Goal: Information Seeking & Learning: Learn about a topic

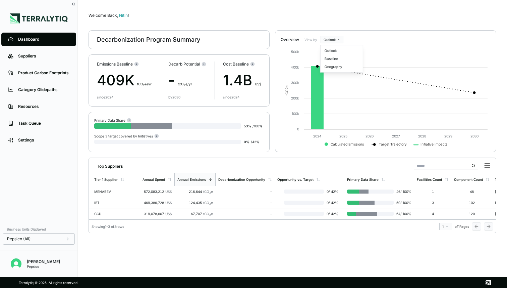
click at [331, 40] on html "Dashboard Suppliers Product Carbon Footprints Category Glidepaths Resources Tas…" at bounding box center [253, 144] width 507 height 288
click at [329, 60] on div "Baseline" at bounding box center [342, 59] width 40 height 8
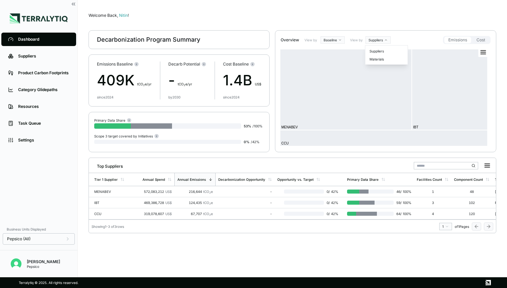
click at [378, 36] on html "Dashboard Suppliers Product Carbon Footprints Category Glidepaths Resources Tas…" at bounding box center [253, 144] width 507 height 288
click at [375, 59] on div "Materials" at bounding box center [387, 59] width 40 height 8
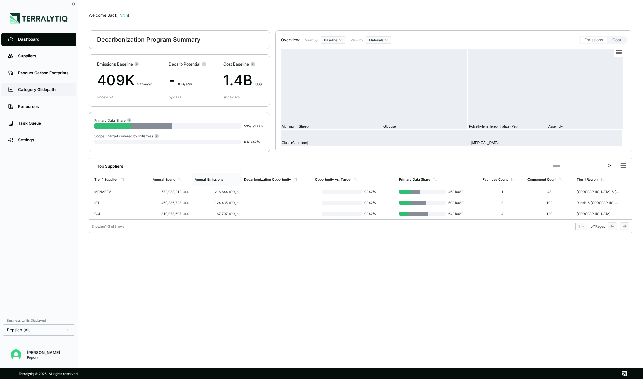
click at [42, 96] on link "Category Glidepaths" at bounding box center [38, 89] width 75 height 13
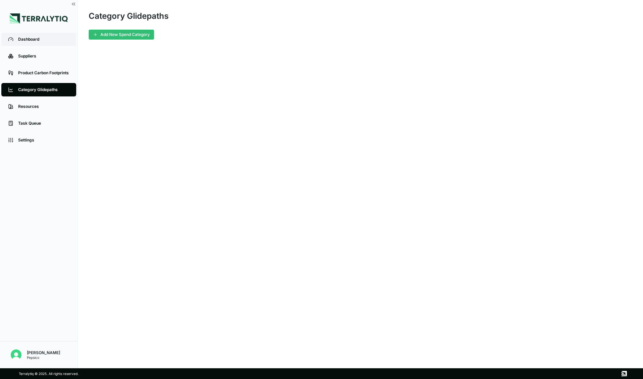
click at [33, 41] on div "Dashboard" at bounding box center [43, 39] width 51 height 5
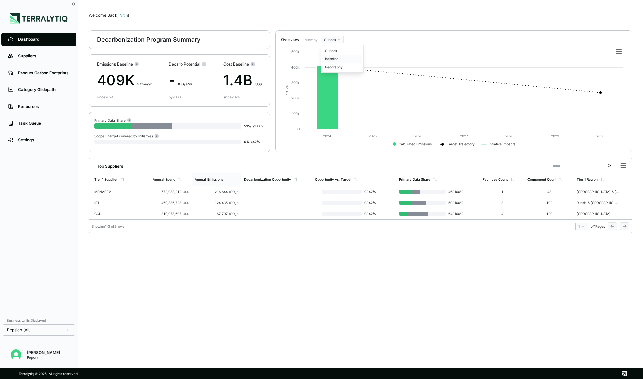
click at [332, 59] on div "Baseline" at bounding box center [342, 59] width 40 height 8
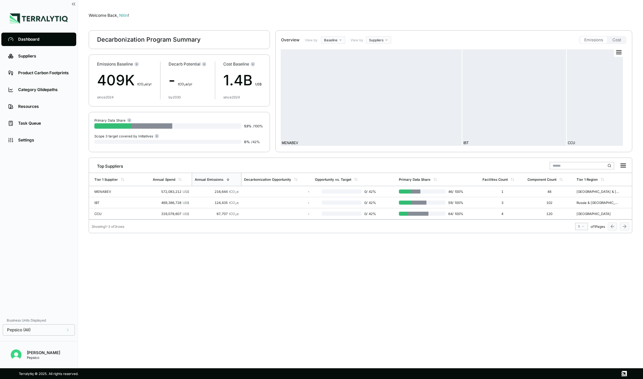
click at [383, 41] on html "Dashboard Suppliers Product Carbon Footprints Category Glidepaths Resources Tas…" at bounding box center [321, 189] width 643 height 379
click at [377, 58] on div "Materials" at bounding box center [387, 59] width 40 height 8
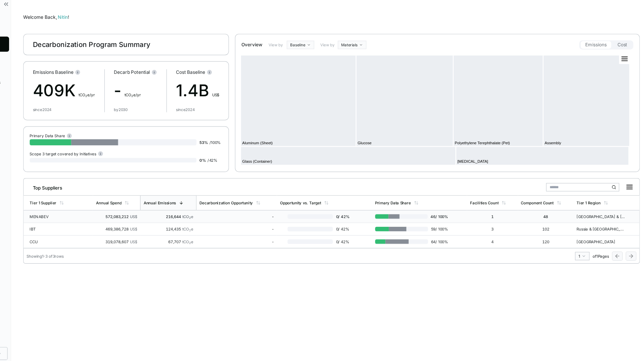
click at [206, 195] on td "216,644 tCO 2 e" at bounding box center [217, 191] width 50 height 11
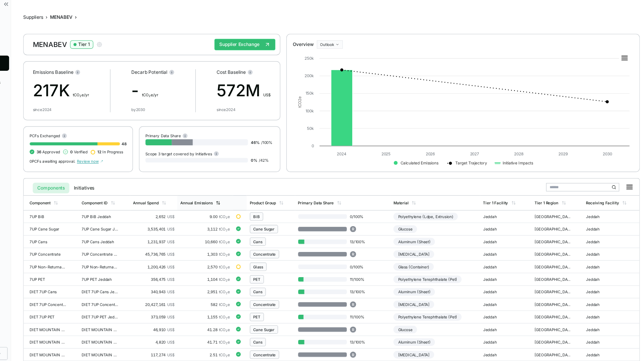
click at [249, 177] on div "Annual Emissions" at bounding box center [241, 179] width 29 height 4
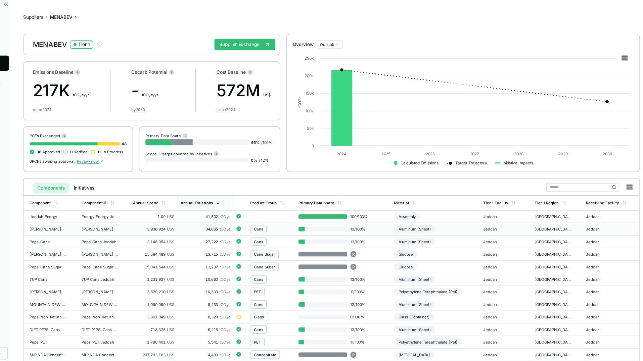
click at [238, 203] on div "34,065 tCO 2 e" at bounding box center [249, 202] width 44 height 4
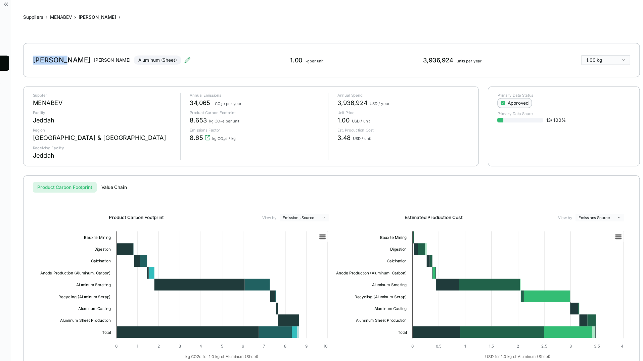
drag, startPoint x: 95, startPoint y: 54, endPoint x: 126, endPoint y: 54, distance: 31.2
click at [126, 54] on div "MIRINDA Cans MIRINDA Cans Jeddah Aluminum (Sheet) 1.00 kg per unit 3,936,924 un…" at bounding box center [360, 53] width 543 height 30
click at [124, 14] on button "MENABEV" at bounding box center [121, 15] width 19 height 5
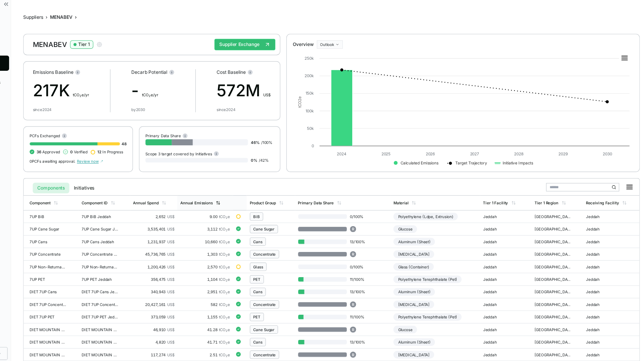
click at [250, 178] on div "Annual Emissions" at bounding box center [241, 179] width 29 height 4
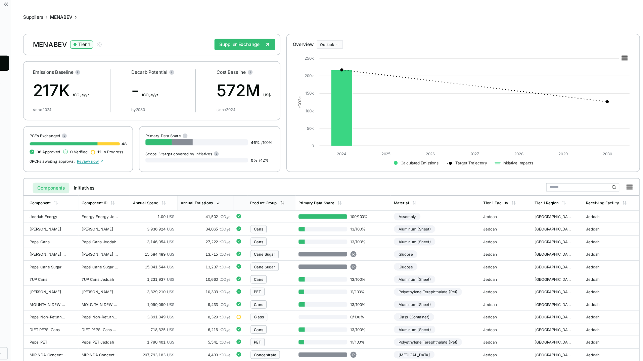
click at [299, 181] on div "Product Group" at bounding box center [307, 179] width 42 height 13
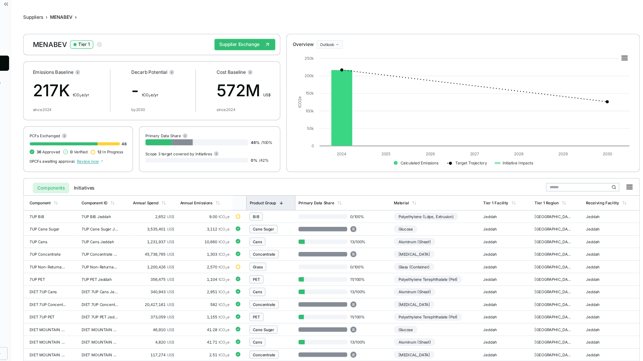
click at [299, 181] on div "Product Group" at bounding box center [306, 179] width 43 height 13
click at [258, 178] on icon at bounding box center [260, 179] width 4 height 4
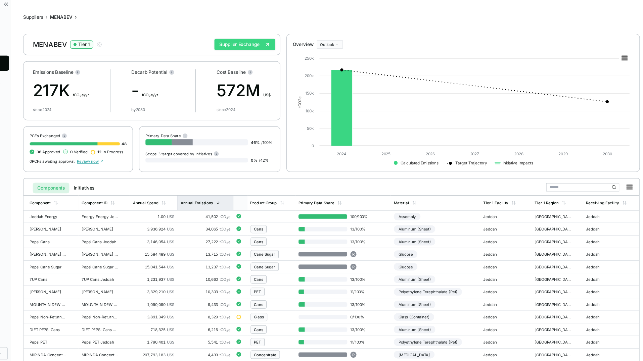
click at [277, 42] on button "Supplier Exchange" at bounding box center [284, 40] width 54 height 10
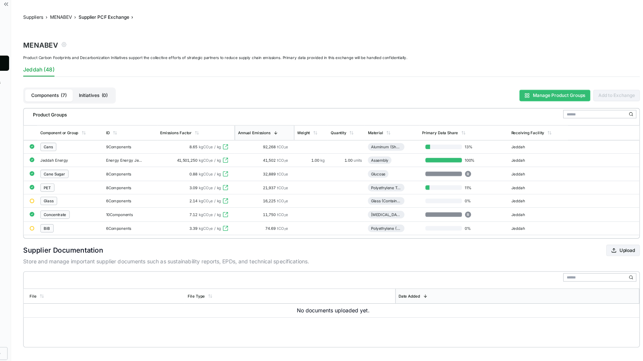
click at [507, 86] on rect at bounding box center [533, 85] width 1 height 1
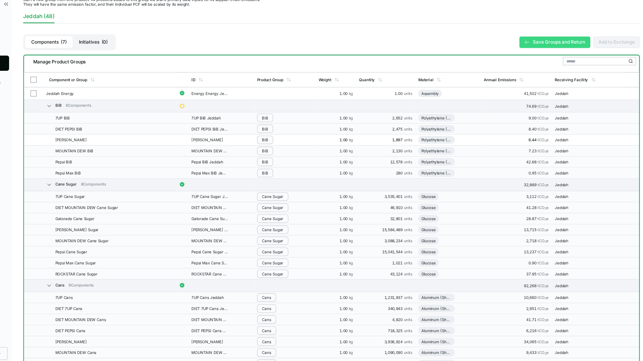
scroll to position [51, 0]
click at [507, 42] on button "Save Groups and Return" at bounding box center [557, 37] width 62 height 10
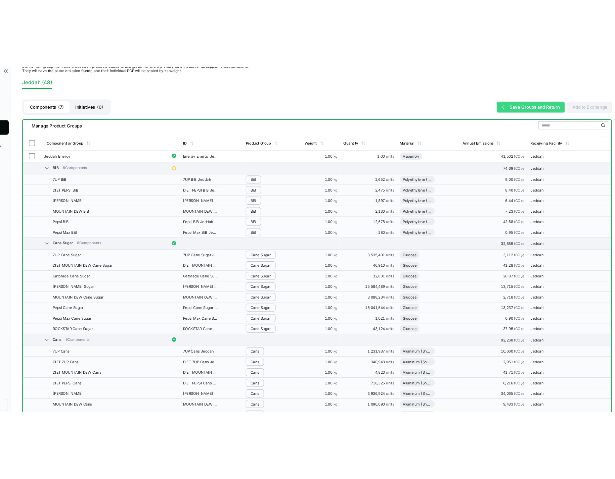
scroll to position [0, 0]
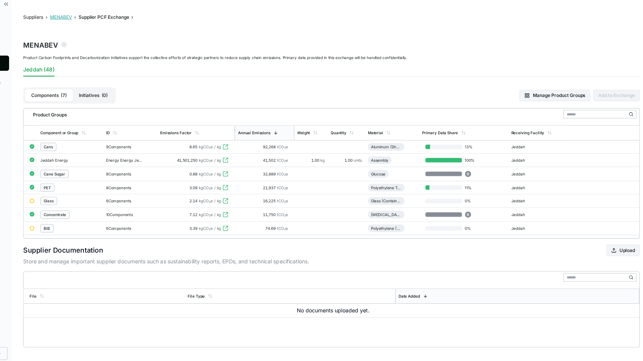
click at [118, 14] on button "MENABEV" at bounding box center [121, 15] width 19 height 5
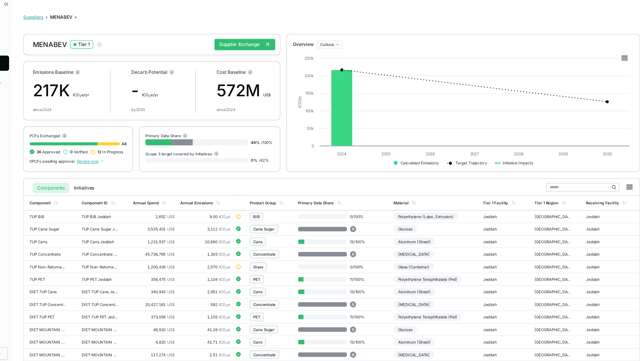
click at [97, 14] on button "Suppliers" at bounding box center [98, 15] width 18 height 5
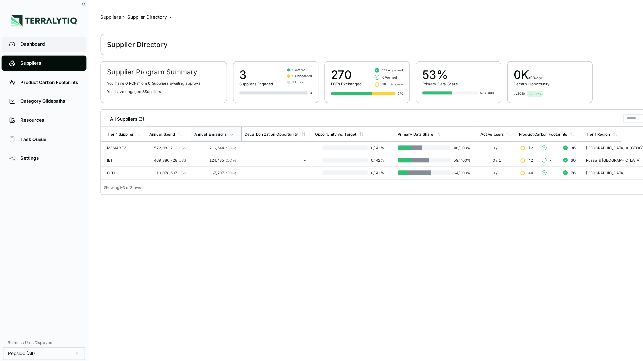
click at [23, 40] on div "Dashboard" at bounding box center [43, 39] width 51 height 5
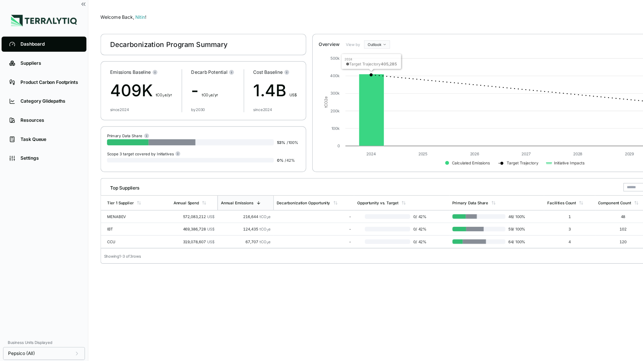
click at [334, 38] on html "Dashboard Suppliers Product Carbon Footprints Category Glidepaths Resources Tas…" at bounding box center [321, 180] width 643 height 361
click at [340, 37] on html "Dashboard Suppliers Product Carbon Footprints Category Glidepaths Resources Tas…" at bounding box center [321, 180] width 643 height 361
click at [331, 60] on div "Baseline" at bounding box center [342, 59] width 40 height 8
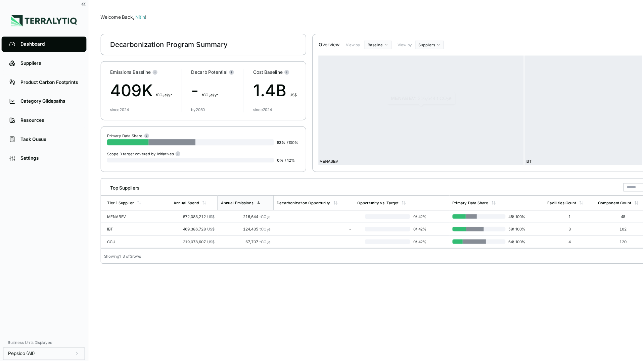
click at [377, 38] on html "Dashboard Suppliers Product Carbon Footprints Category Glidepaths Resources Tas…" at bounding box center [321, 180] width 643 height 361
click at [375, 59] on div "Materials" at bounding box center [387, 59] width 40 height 8
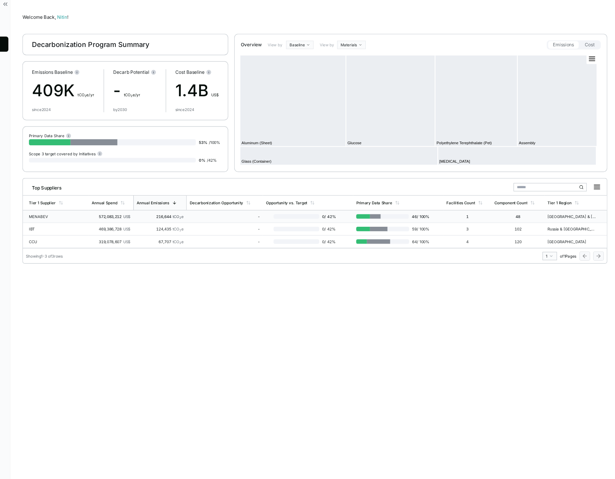
click at [214, 192] on div "216,644 tCO 2 e" at bounding box center [210, 191] width 42 height 4
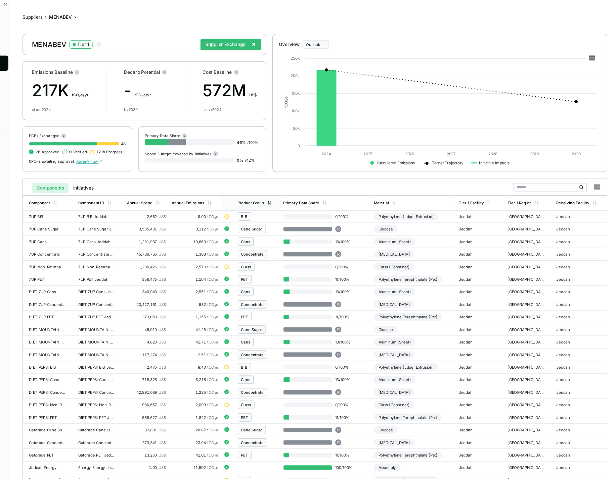
click at [288, 178] on div "Product Group" at bounding box center [289, 179] width 23 height 4
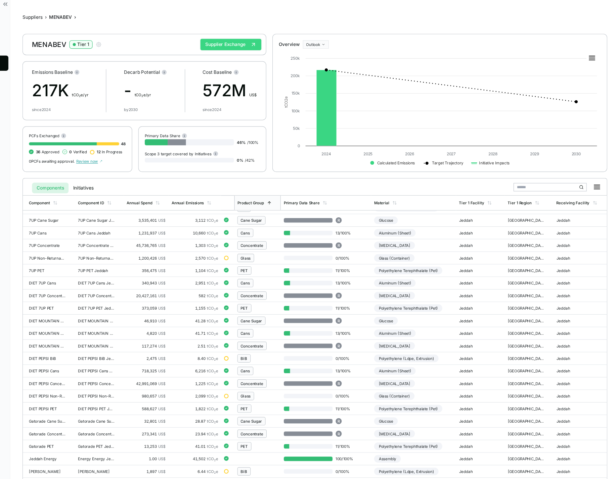
click at [279, 42] on button "Supplier Exchange" at bounding box center [272, 40] width 54 height 10
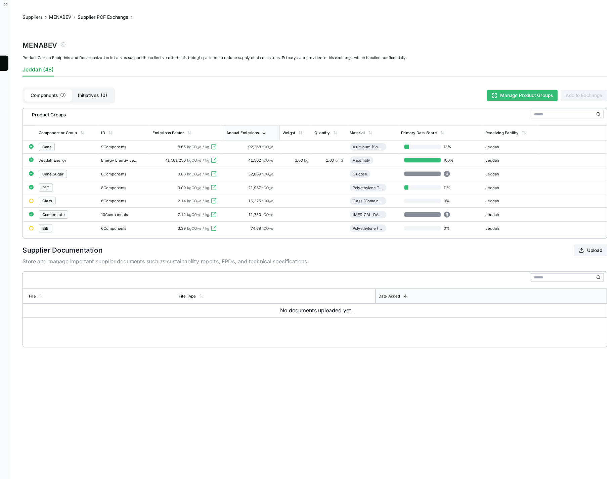
click at [507, 85] on button "Manage Product Groups" at bounding box center [529, 85] width 62 height 10
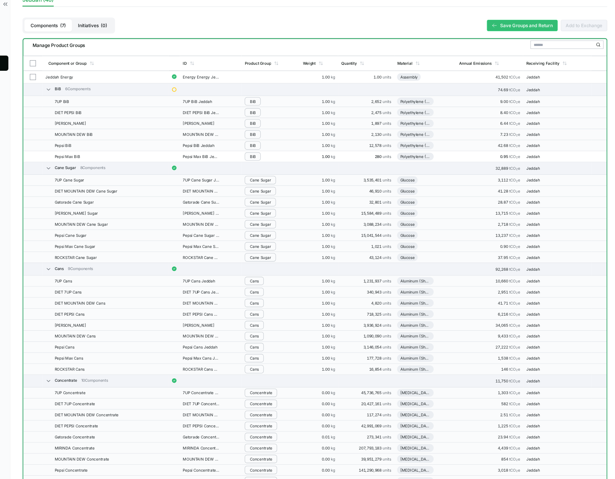
scroll to position [49, 0]
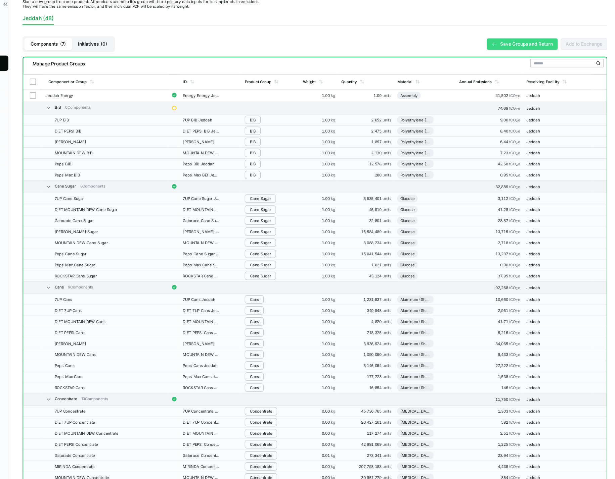
click at [507, 39] on button "Save Groups and Return" at bounding box center [529, 39] width 62 height 10
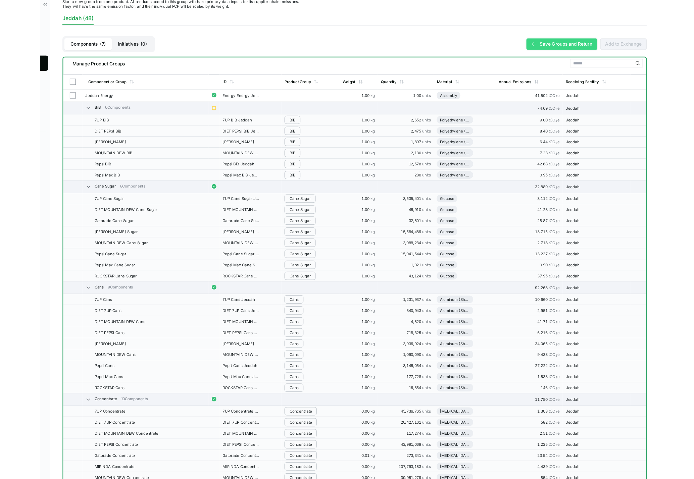
scroll to position [0, 0]
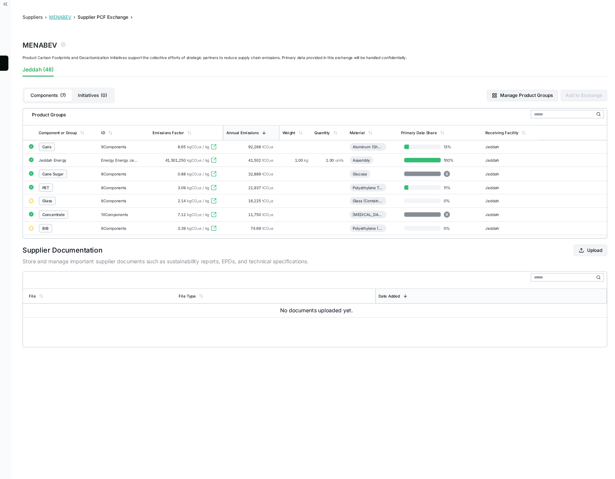
click at [122, 16] on button "MENABEV" at bounding box center [121, 15] width 19 height 5
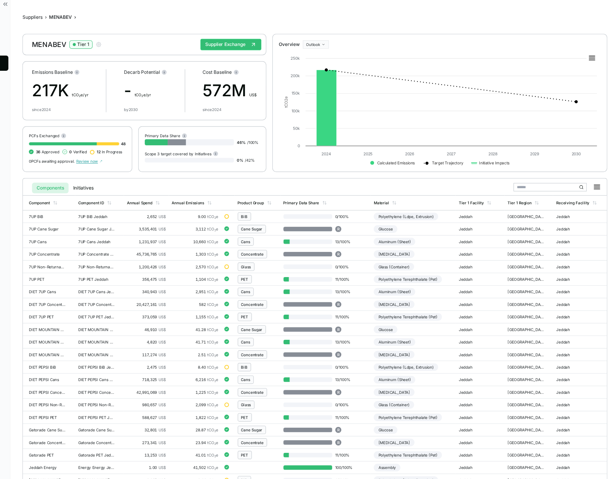
click at [348, 37] on html "Dashboard Suppliers Product Carbon Footprints Category Glidepaths Resources Tas…" at bounding box center [307, 239] width 615 height 479
click at [344, 59] on div "Outlook" at bounding box center [357, 59] width 40 height 8
click at [347, 40] on html "Dashboard Suppliers Product Carbon Footprints Category Glidepaths Resources Tas…" at bounding box center [307, 239] width 615 height 479
click at [345, 50] on div "Baseline" at bounding box center [357, 51] width 40 height 8
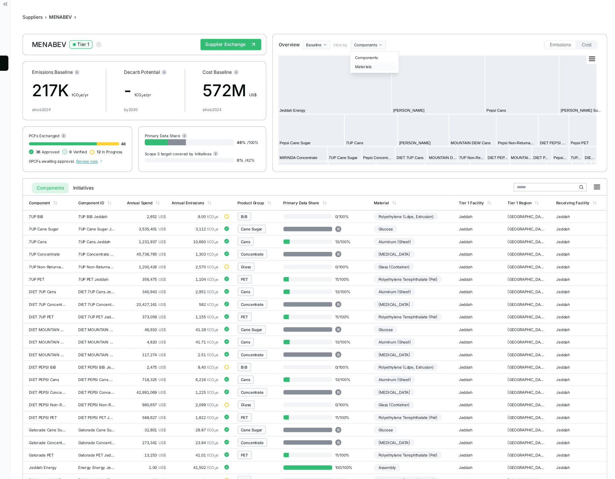
click at [391, 58] on div "Materials" at bounding box center [399, 59] width 40 height 8
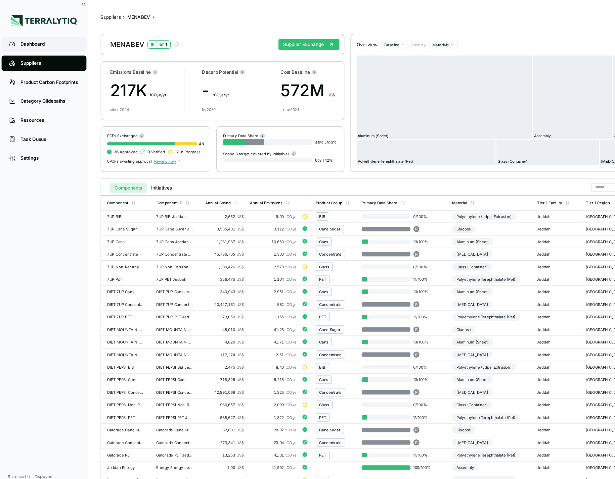
click at [43, 37] on div "Dashboard" at bounding box center [43, 39] width 51 height 5
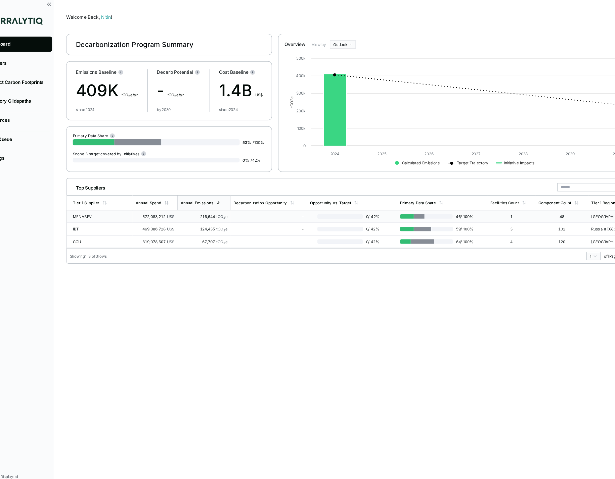
click at [116, 193] on td "MENABEV" at bounding box center [118, 191] width 58 height 11
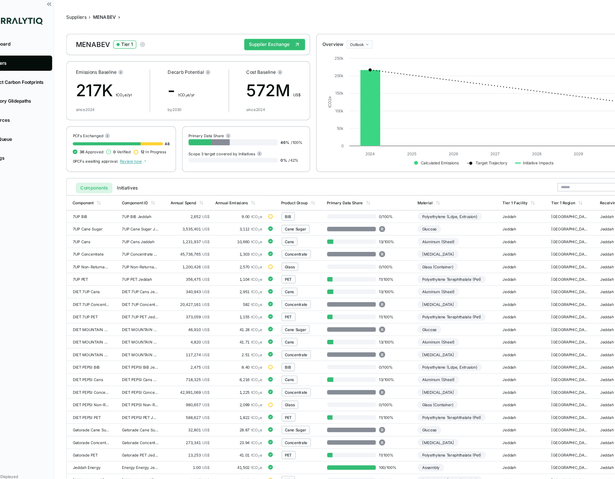
click at [153, 40] on icon "button" at bounding box center [155, 39] width 5 height 5
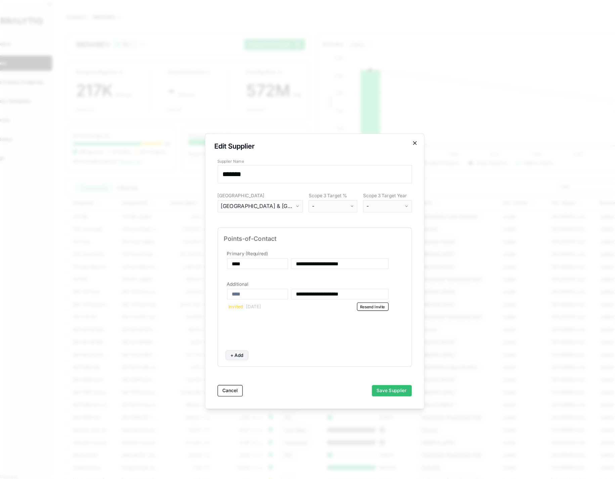
click at [396, 127] on icon "button" at bounding box center [395, 126] width 3 height 3
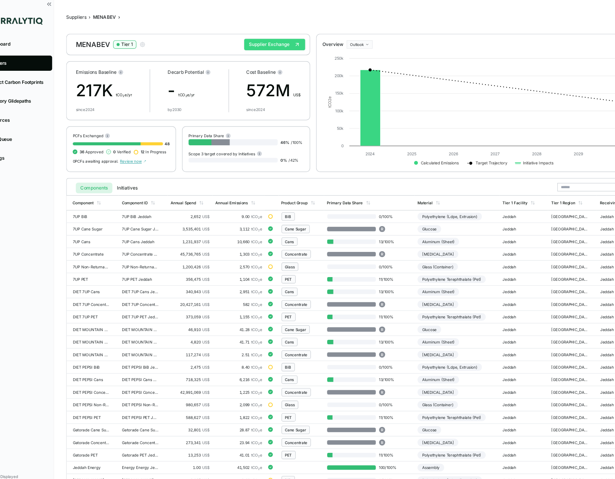
click at [270, 41] on button "Supplier Exchange" at bounding box center [272, 40] width 54 height 10
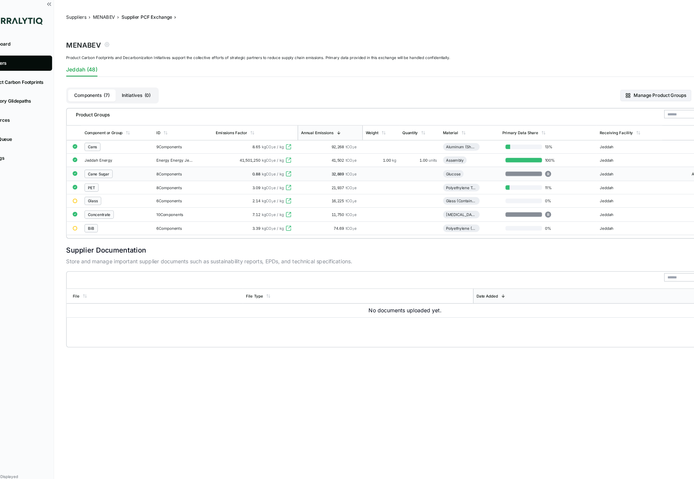
click at [147, 153] on div "Cane Sugar" at bounding box center [134, 153] width 58 height 7
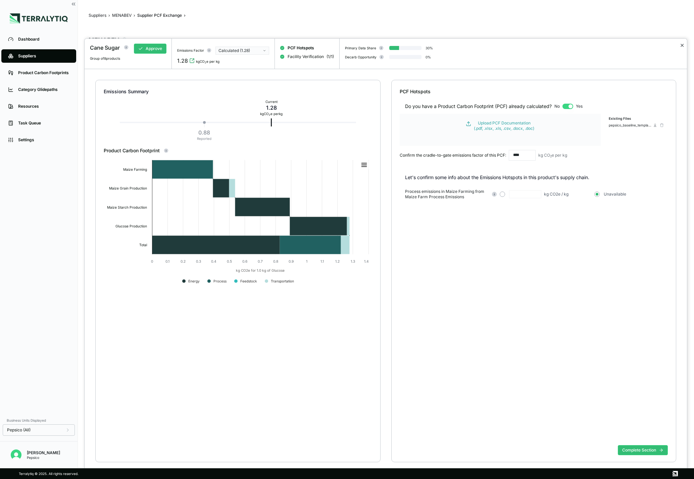
click at [507, 44] on button "✕" at bounding box center [682, 45] width 4 height 8
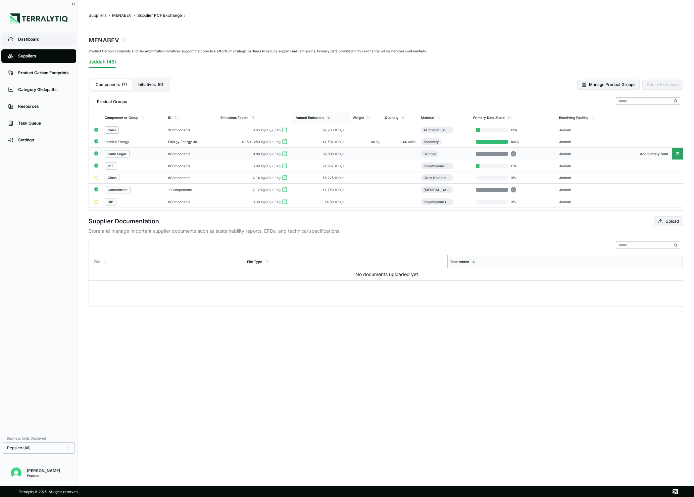
click at [46, 42] on div "Dashboard" at bounding box center [43, 39] width 51 height 5
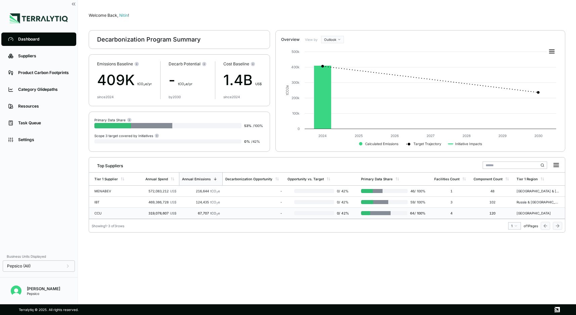
click at [222, 210] on td "67,707 tCO 2 e" at bounding box center [200, 213] width 43 height 11
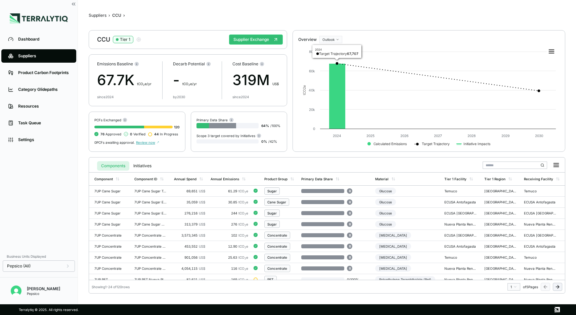
click at [331, 39] on html "Dashboard Suppliers Product Carbon Footprints Category Glidepaths Resources Tas…" at bounding box center [288, 157] width 576 height 315
click at [328, 59] on div "Outlook" at bounding box center [341, 59] width 40 height 8
click at [330, 41] on html "Dashboard Suppliers Product Carbon Footprints Category Glidepaths Resources Tas…" at bounding box center [288, 157] width 576 height 315
click at [330, 48] on div "Baseline" at bounding box center [341, 51] width 40 height 8
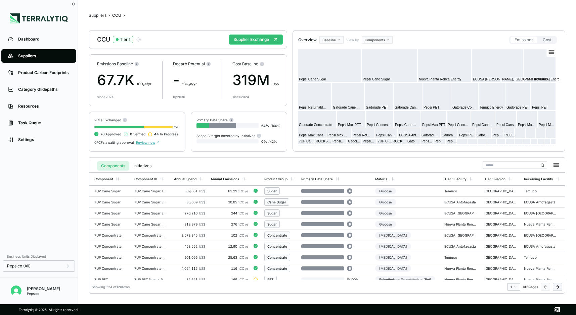
click at [371, 40] on html "Dashboard Suppliers Product Carbon Footprints Category Glidepaths Resources Tas…" at bounding box center [288, 157] width 576 height 315
click at [374, 57] on div "Materials" at bounding box center [383, 59] width 40 height 8
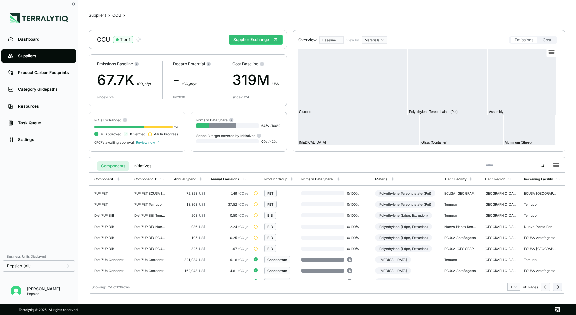
scroll to position [172, 0]
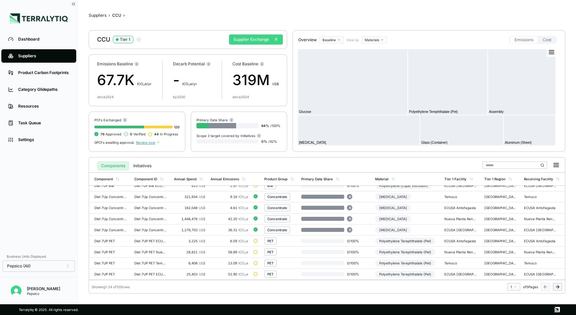
click at [253, 41] on button "Supplier Exchange" at bounding box center [256, 40] width 54 height 10
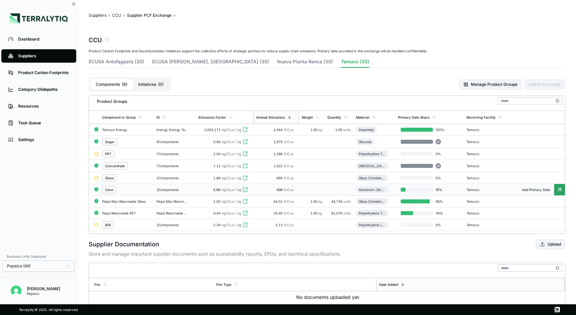
click at [137, 189] on div "Cans" at bounding box center [126, 189] width 49 height 7
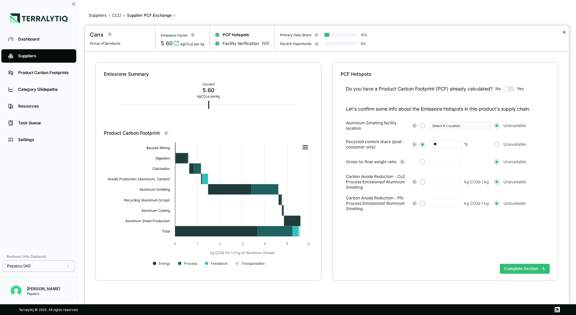
click at [507, 34] on button "✕" at bounding box center [564, 32] width 4 height 8
